Goal: Information Seeking & Learning: Learn about a topic

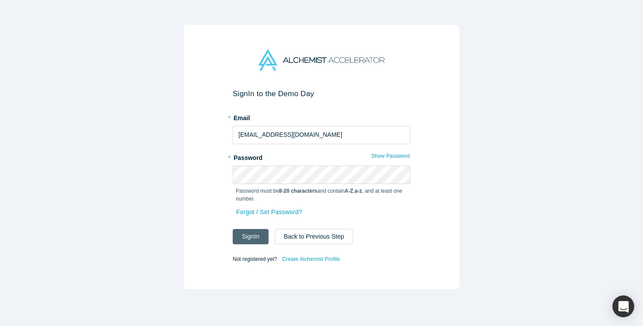
click at [256, 232] on button "Sign In" at bounding box center [251, 236] width 36 height 15
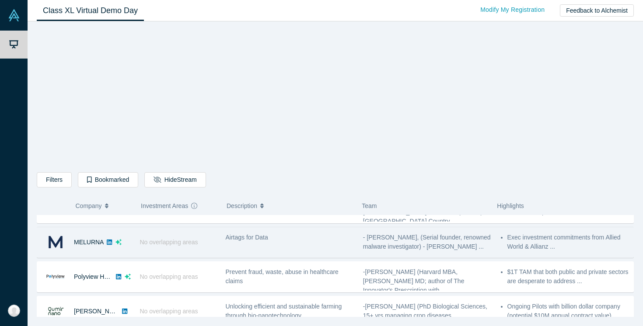
scroll to position [344, 0]
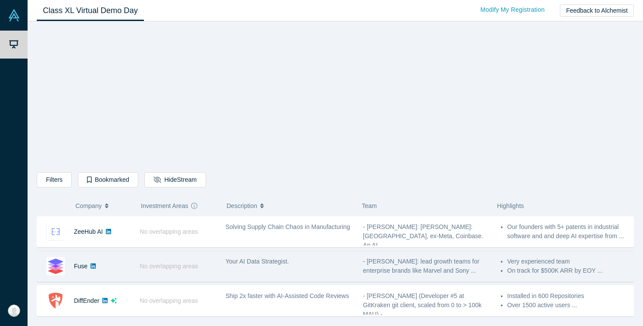
click at [245, 268] on div "Your AI Data Strategist." at bounding box center [289, 267] width 137 height 28
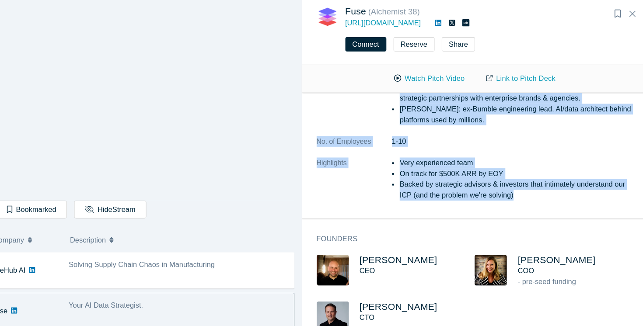
scroll to position [0, 0]
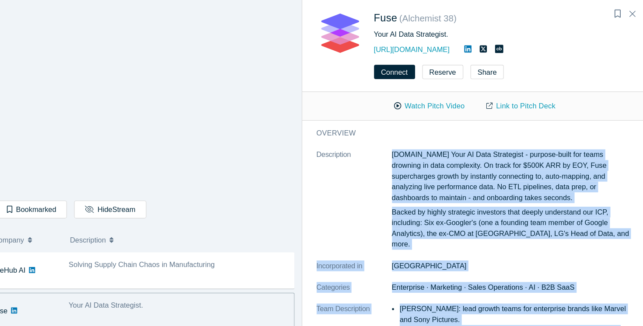
drag, startPoint x: 529, startPoint y: 187, endPoint x: 395, endPoint y: 159, distance: 137.2
click at [395, 159] on dl "Description [DOMAIN_NAME] Your AI Data Strategist - purpose-built for teams dro…" at bounding box center [486, 287] width 270 height 260
copy dl "Lore.ip Dolo SI Amet Consectetu - adipisc-elits doe tempo incididu ut labo etdo…"
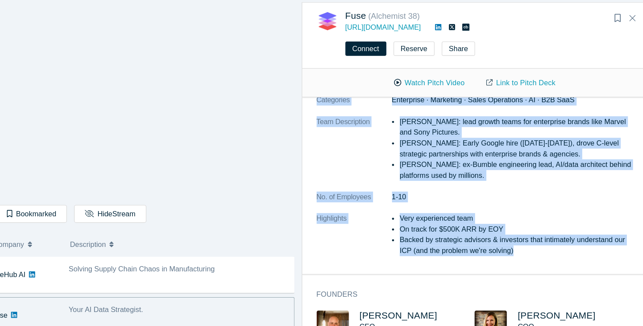
click at [487, 163] on li "[PERSON_NAME]: ex-Bumble engineering lead, AI/data architect behind platforms u…" at bounding box center [521, 171] width 199 height 18
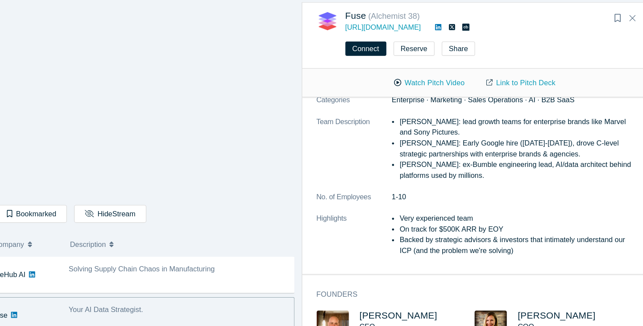
scroll to position [184, 0]
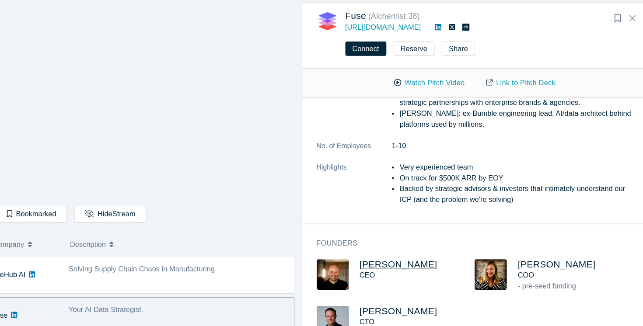
click at [420, 247] on span "[PERSON_NAME]" at bounding box center [421, 251] width 67 height 9
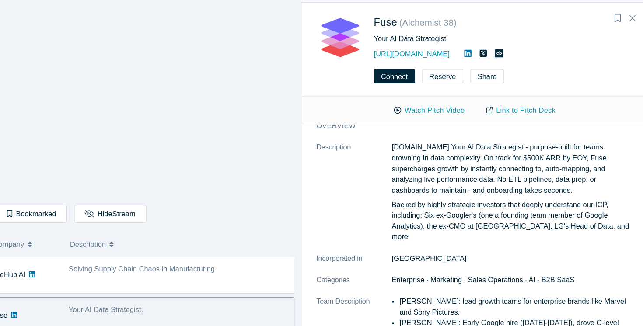
scroll to position [11, 0]
